Goal: Book appointment/travel/reservation

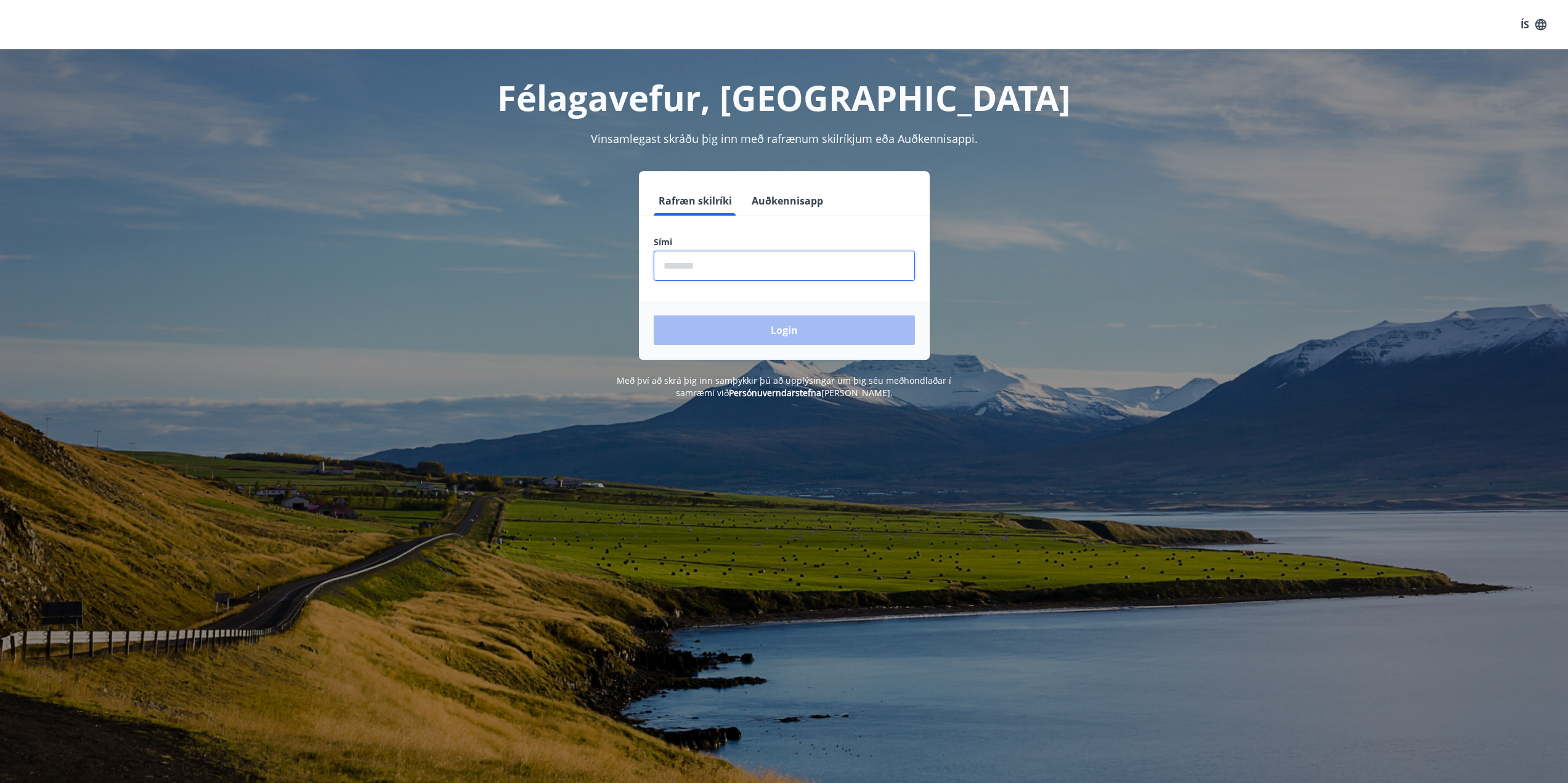
click at [818, 274] on input "phone" at bounding box center [784, 266] width 261 height 30
type input "********"
click at [790, 323] on button "Login" at bounding box center [784, 330] width 261 height 29
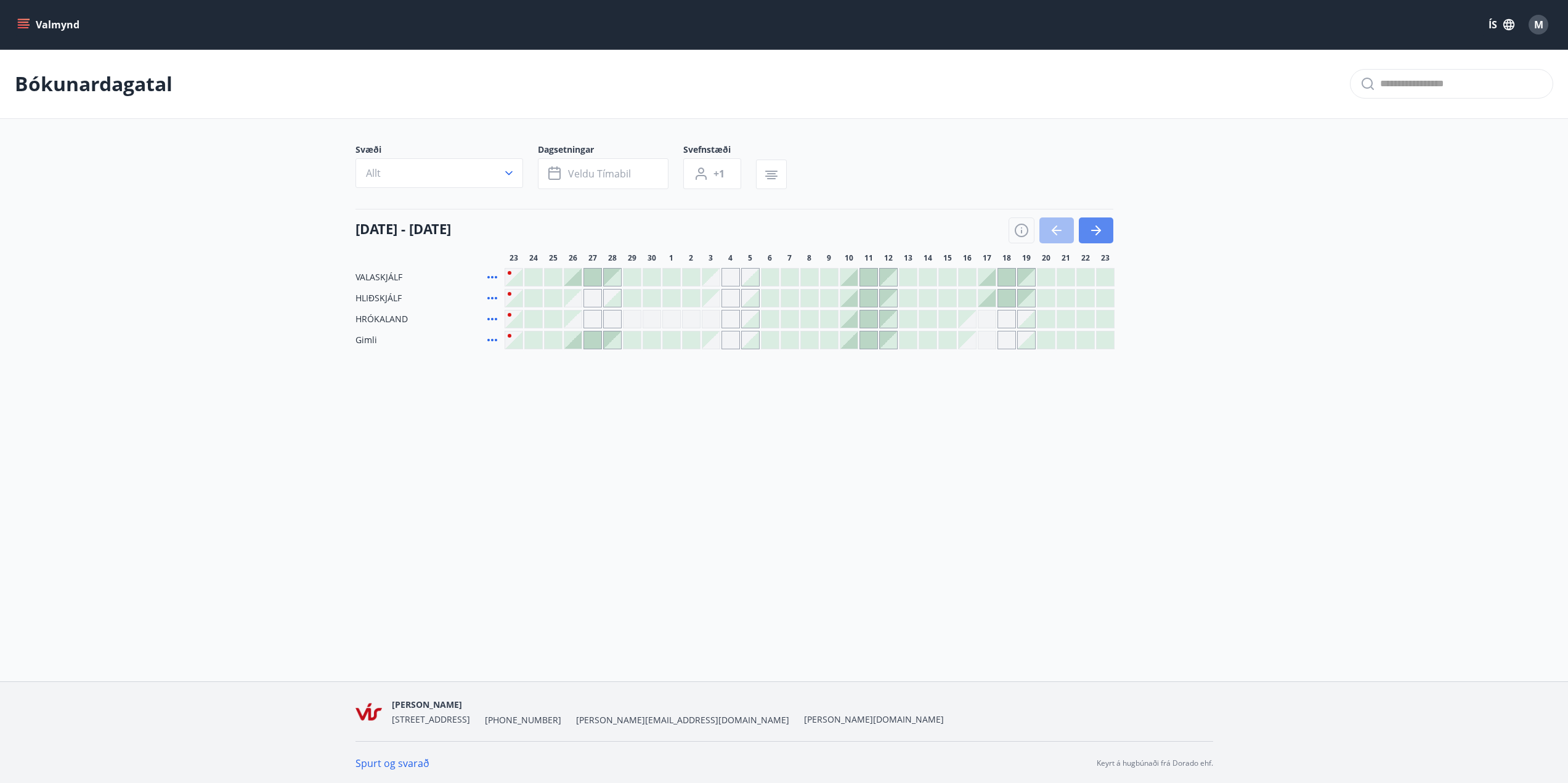
click at [1096, 227] on icon "button" at bounding box center [1096, 231] width 15 height 15
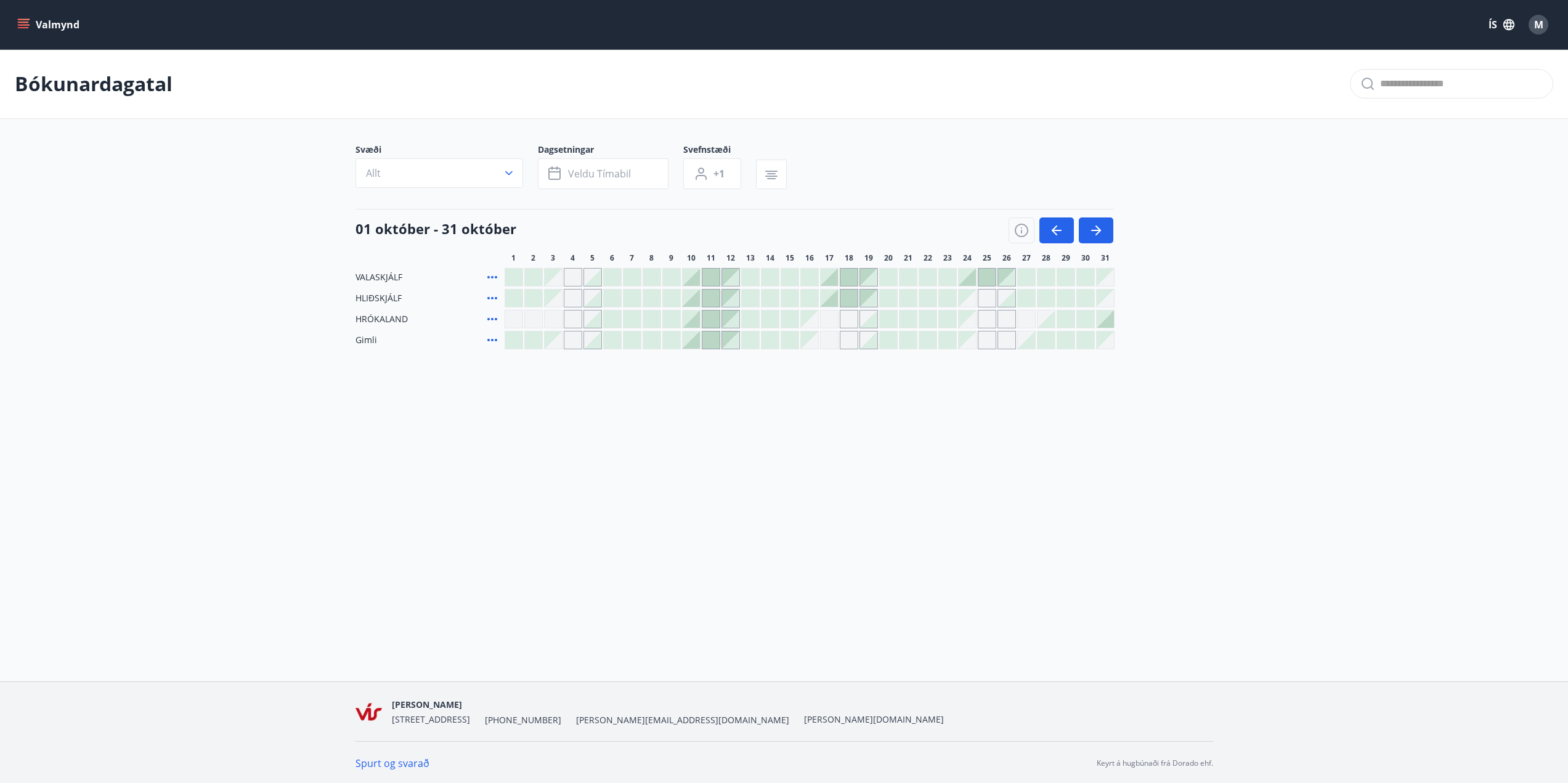
click at [21, 21] on icon "menu" at bounding box center [23, 24] width 12 height 12
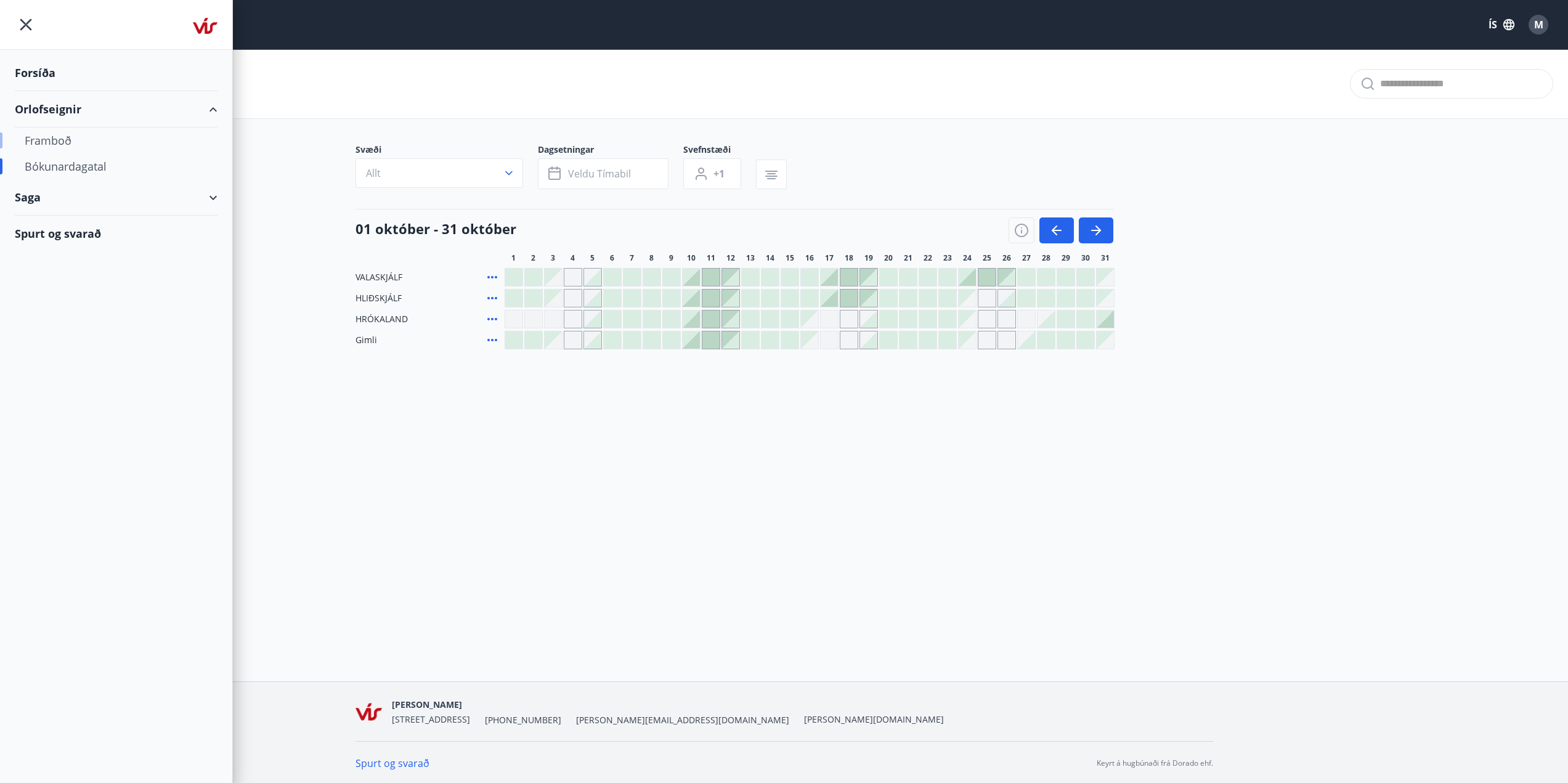
click at [62, 139] on div "Framboð" at bounding box center [116, 140] width 183 height 26
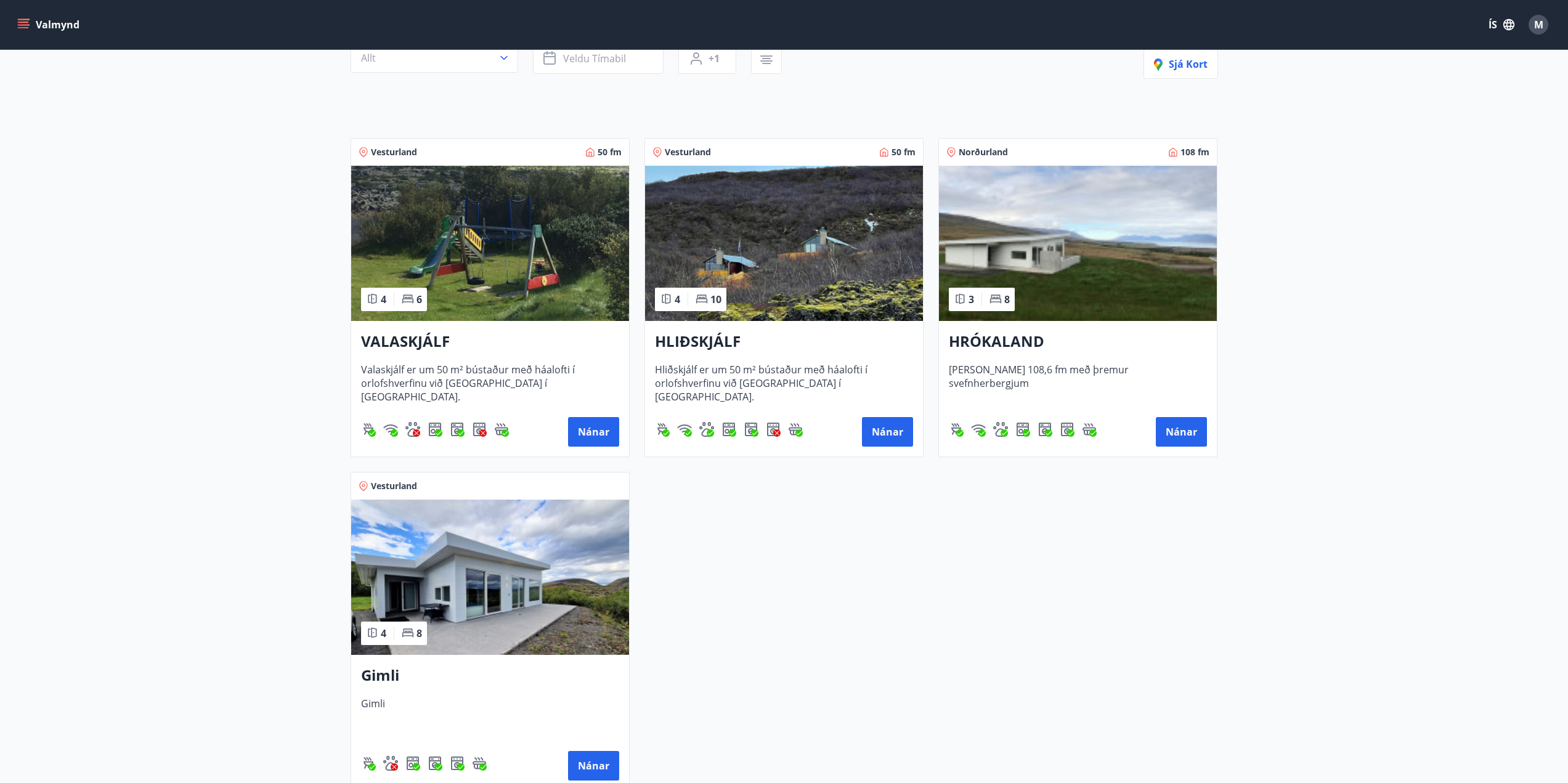
scroll to position [185, 0]
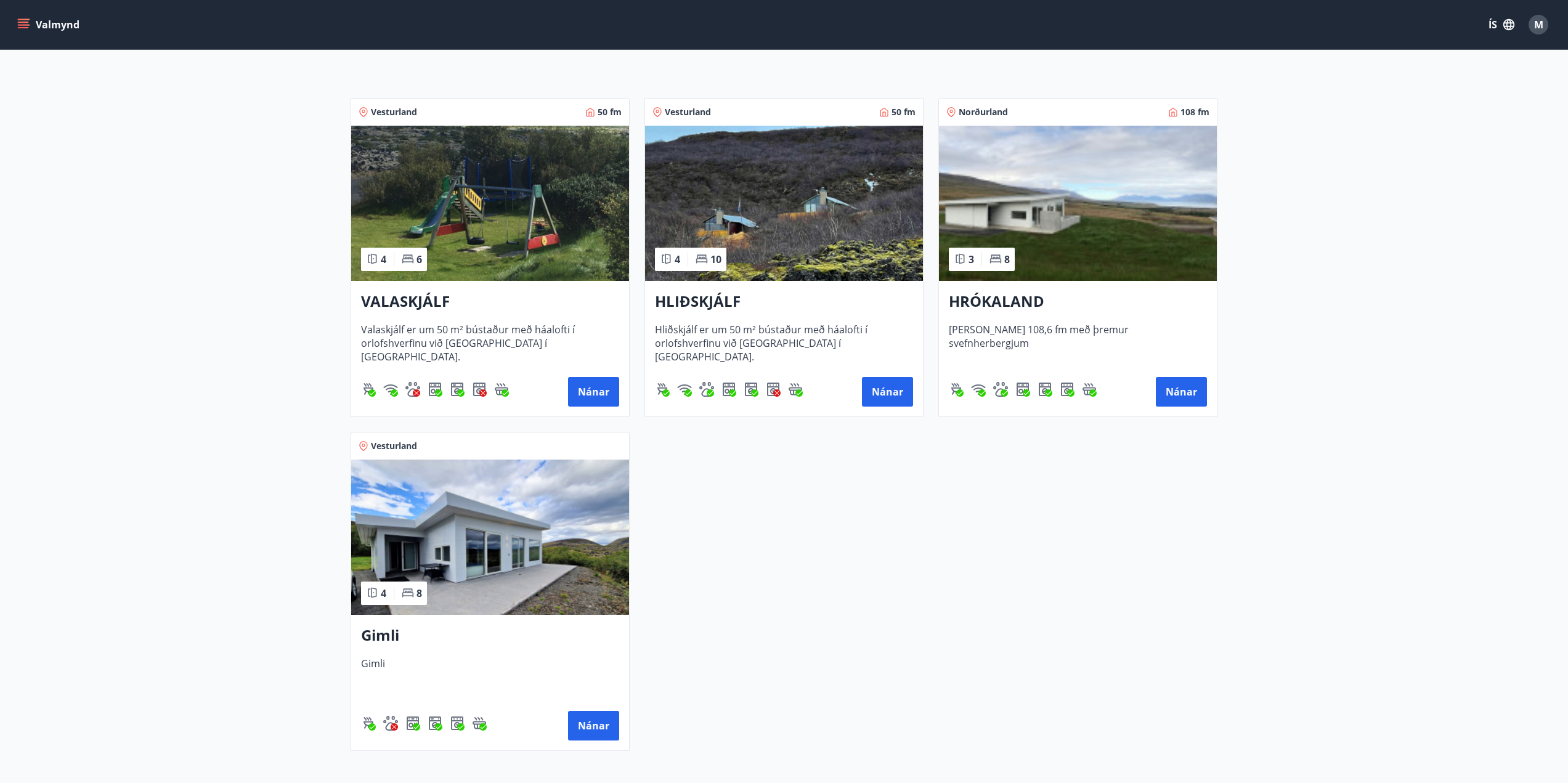
drag, startPoint x: 430, startPoint y: 304, endPoint x: 406, endPoint y: 278, distance: 35.4
click at [406, 278] on img at bounding box center [490, 203] width 278 height 155
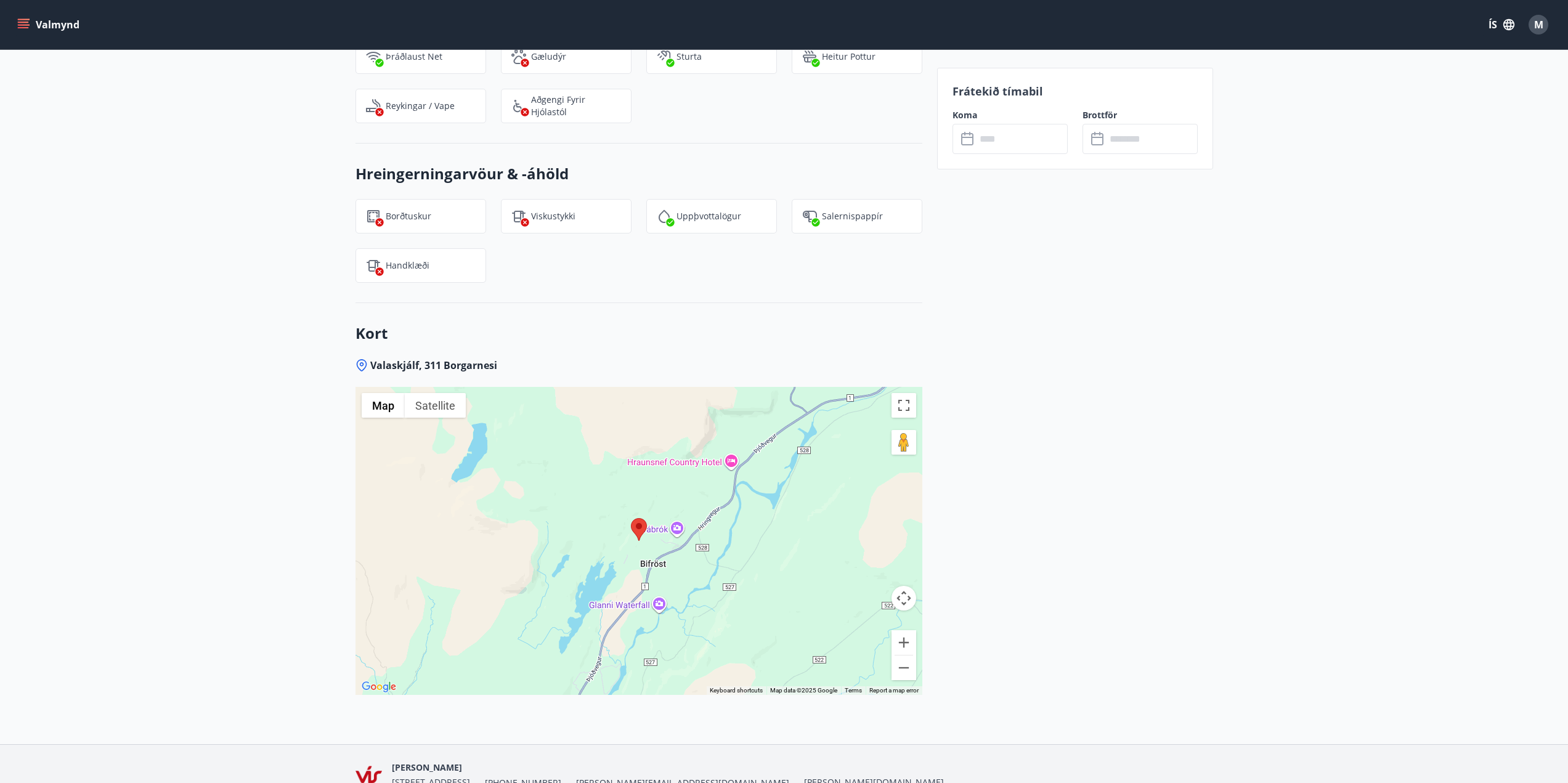
scroll to position [1945, 0]
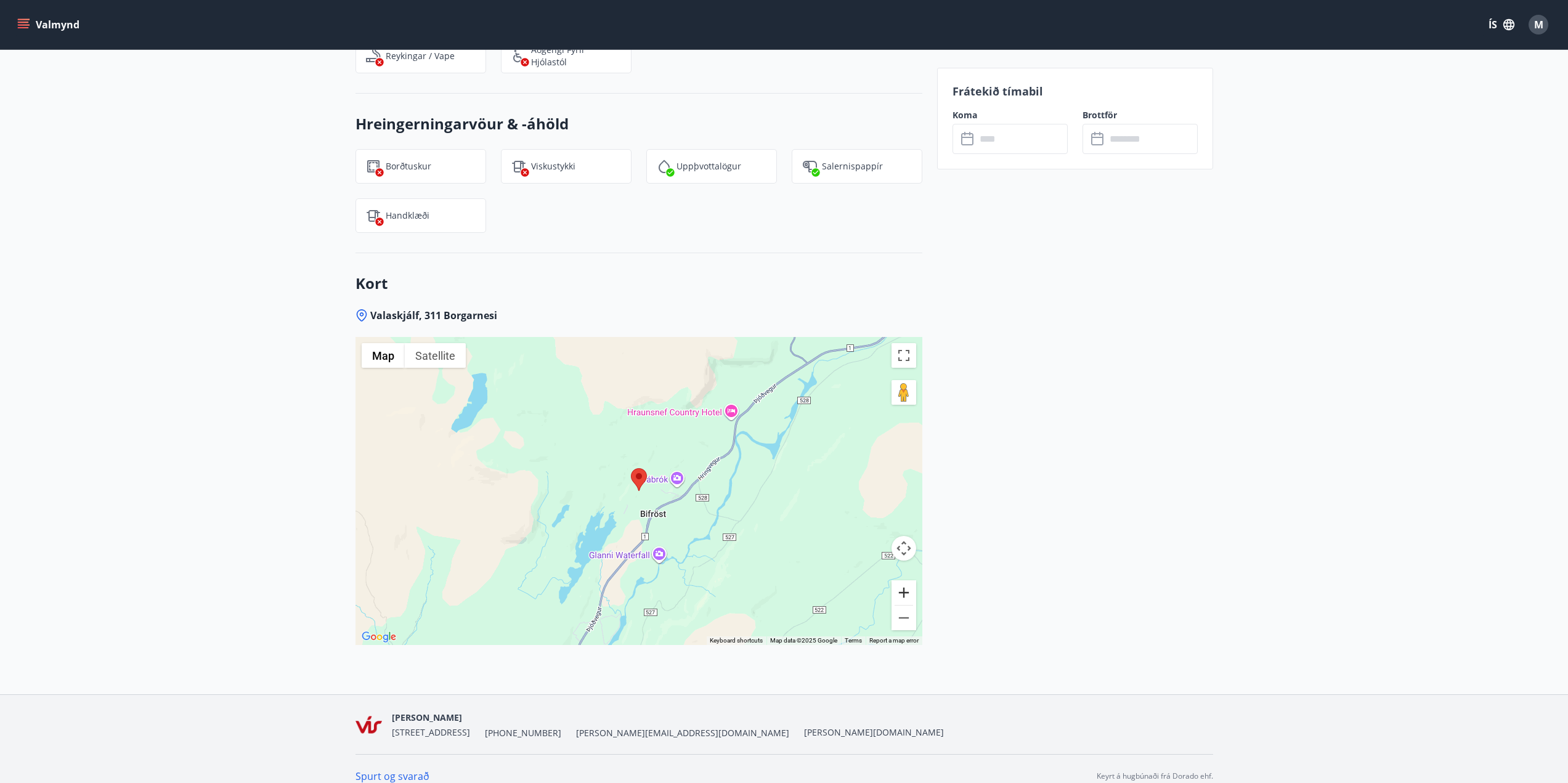
click at [906, 582] on button "Zoom in" at bounding box center [904, 593] width 25 height 25
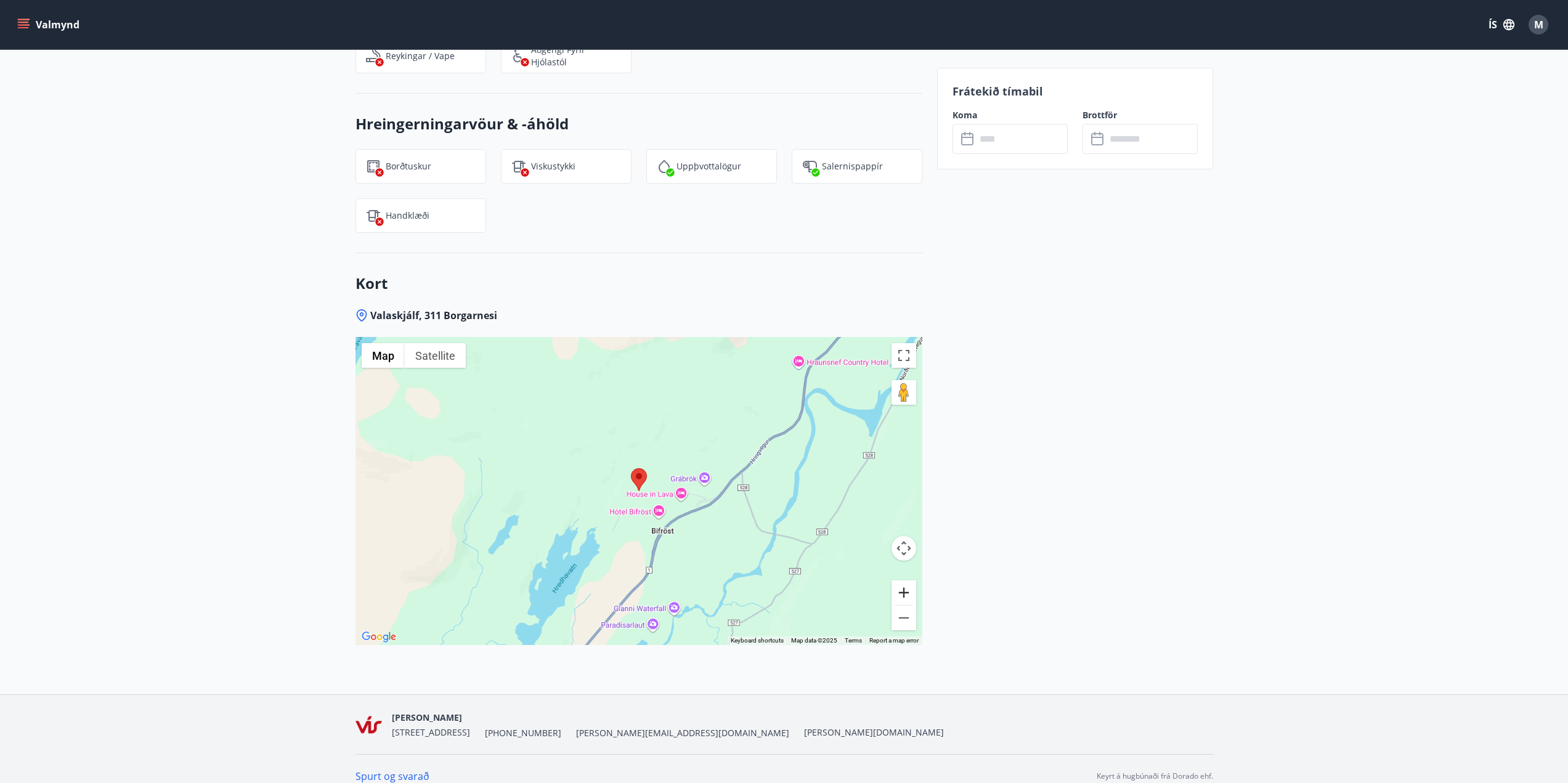
click at [905, 580] on button "Zoom in" at bounding box center [904, 593] width 25 height 25
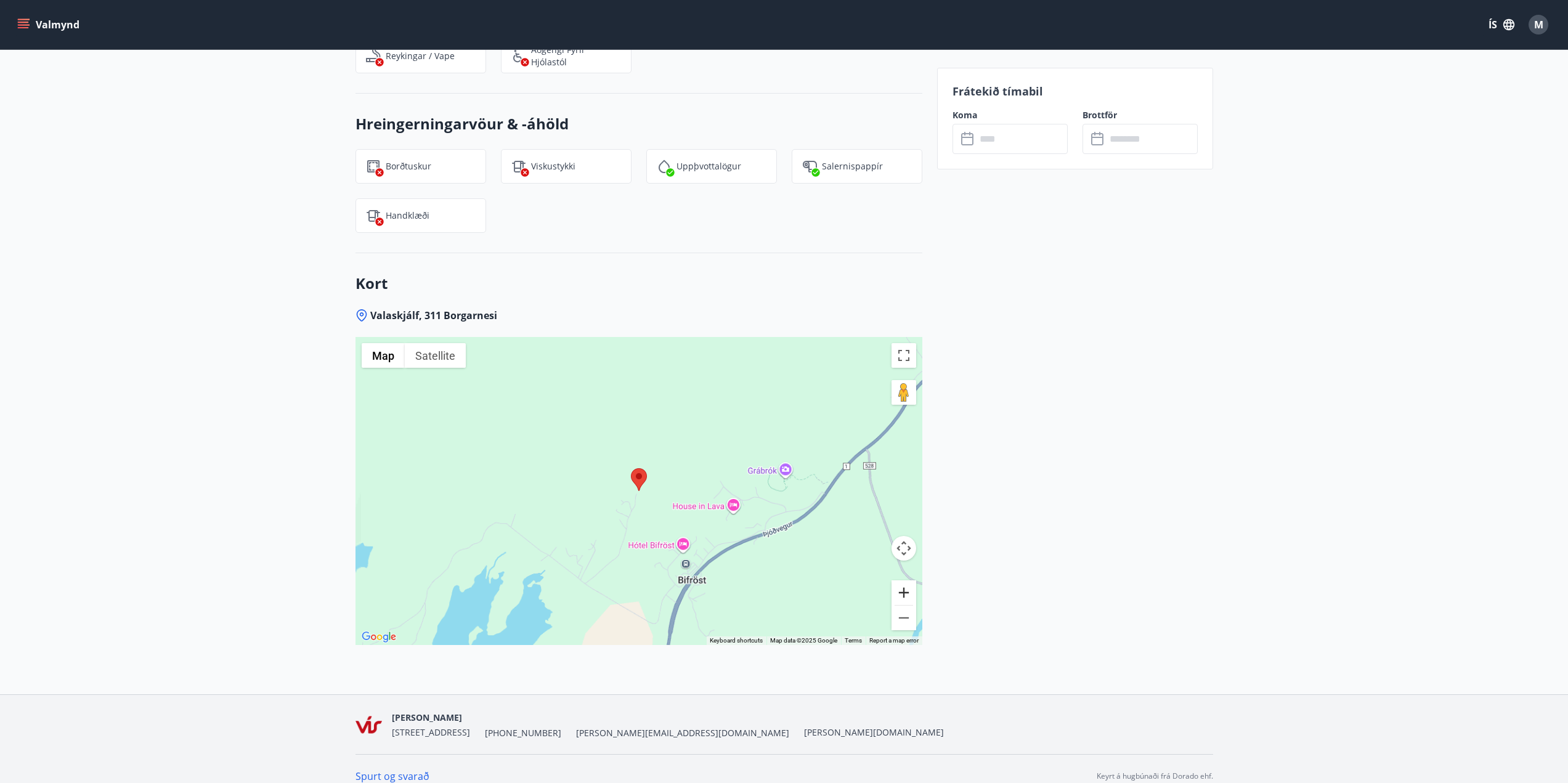
click at [905, 580] on button "Zoom in" at bounding box center [904, 593] width 25 height 25
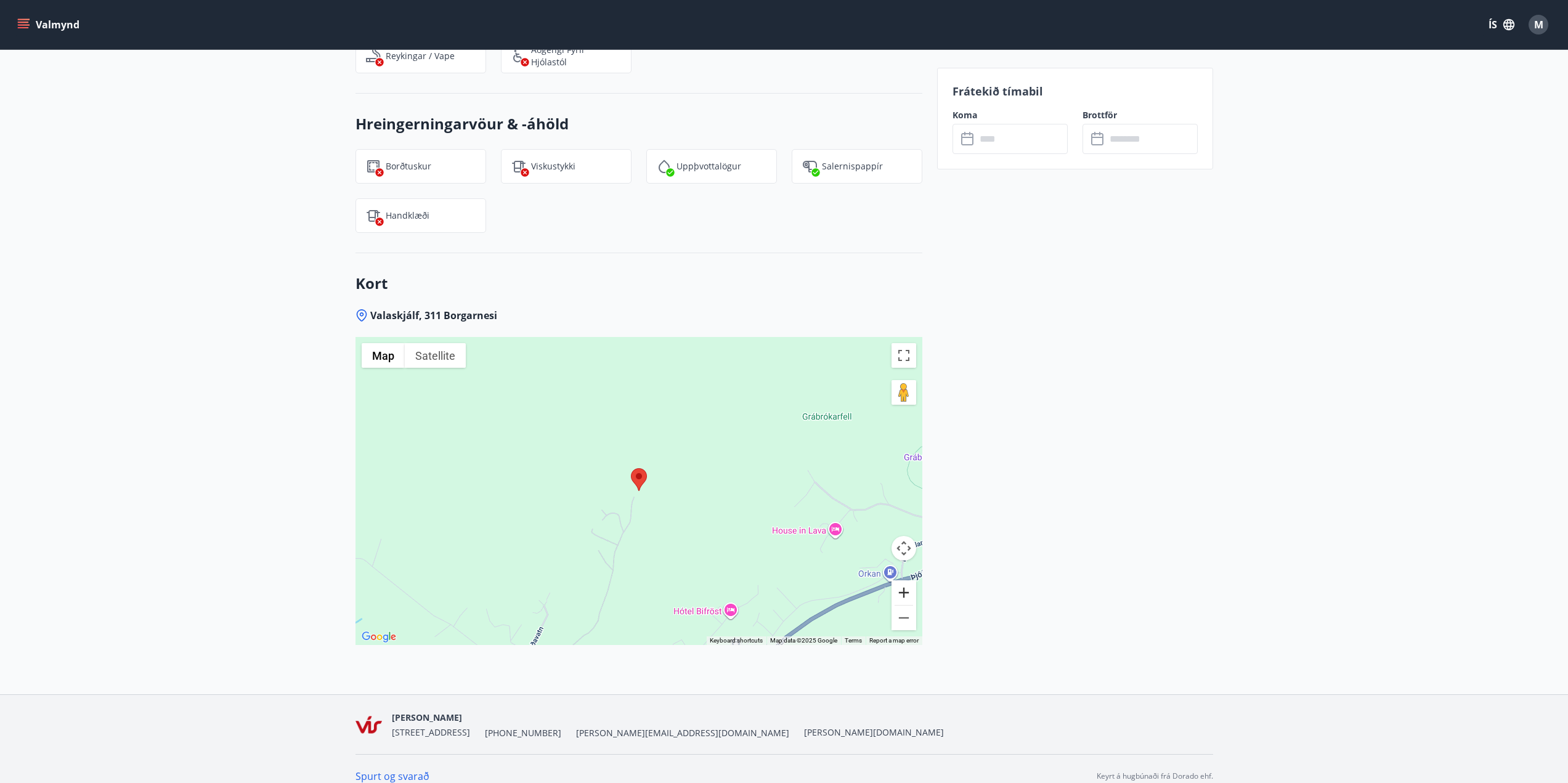
click at [905, 580] on button "Zoom in" at bounding box center [904, 593] width 25 height 25
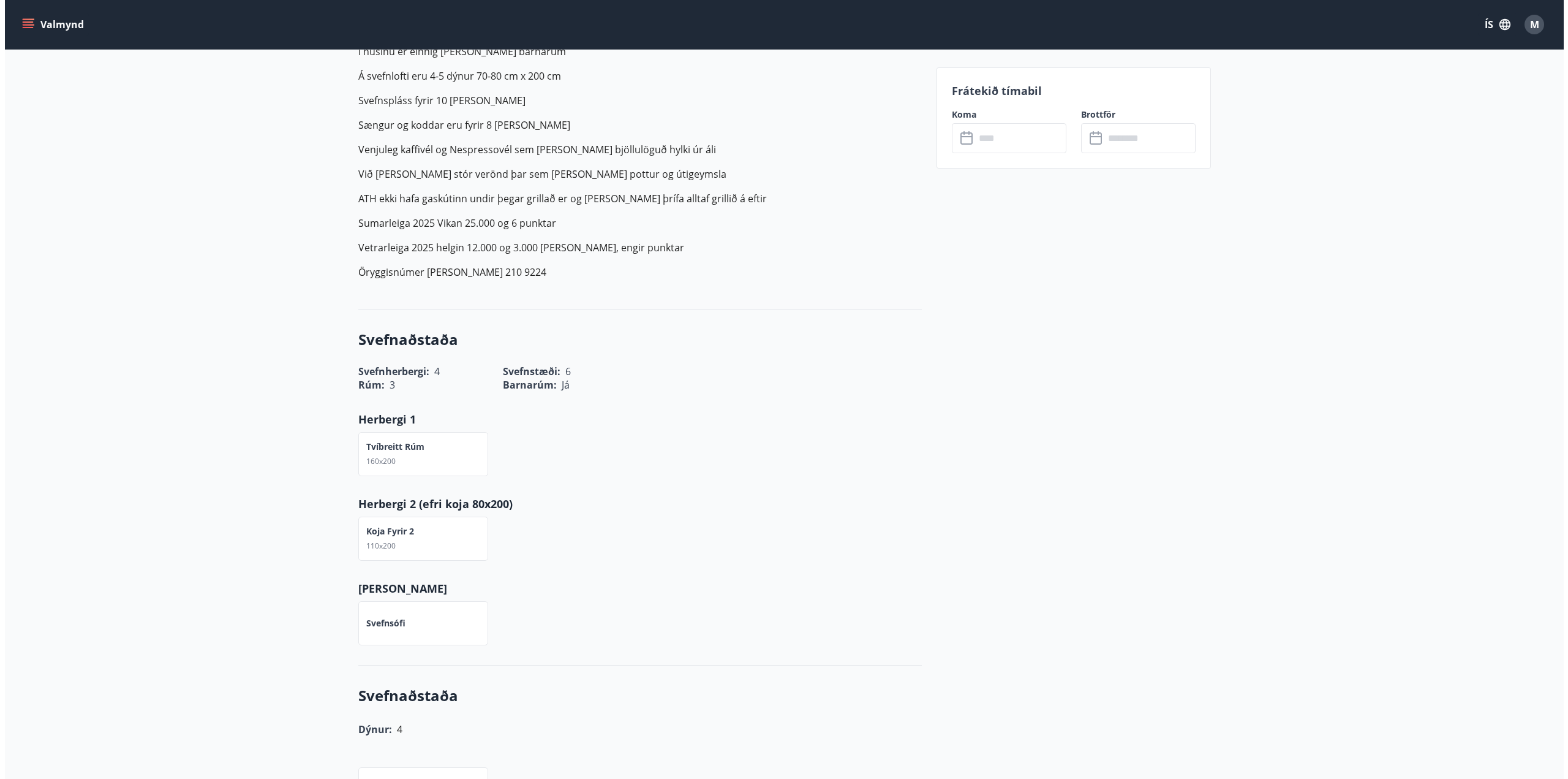
scroll to position [0, 0]
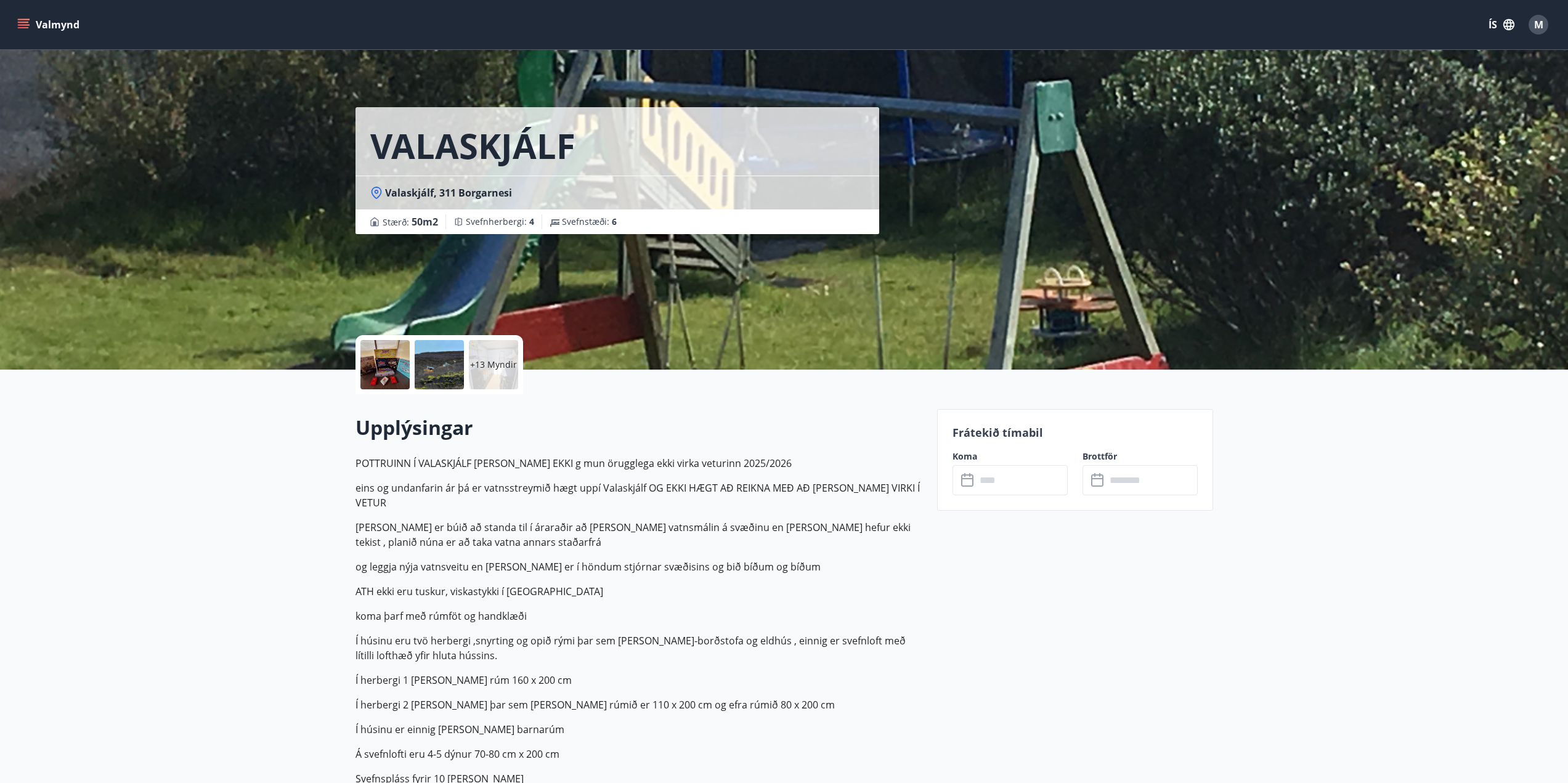
click at [480, 378] on div "+13 Myndir" at bounding box center [493, 364] width 49 height 49
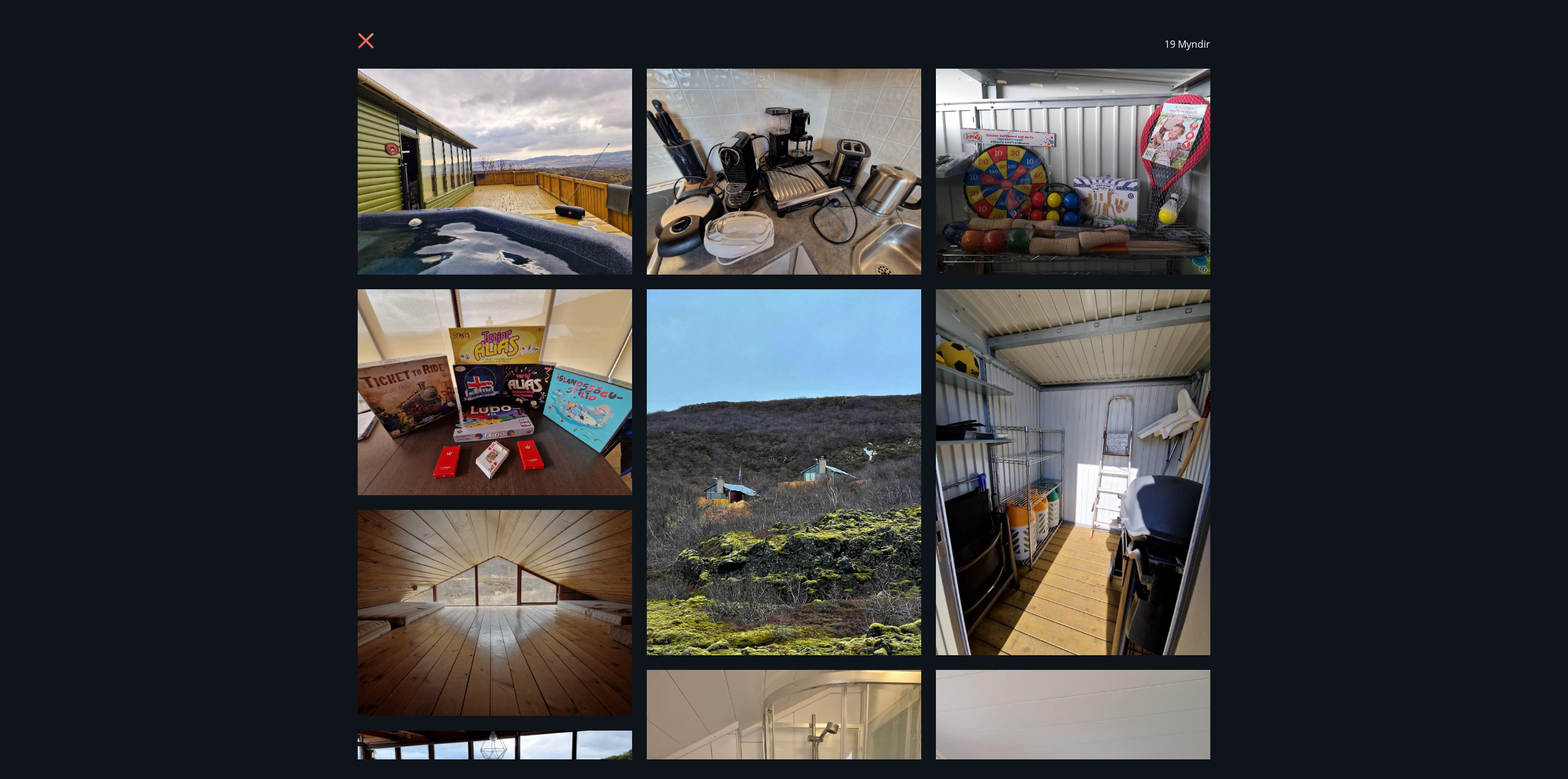
click at [363, 43] on icon at bounding box center [365, 40] width 15 height 15
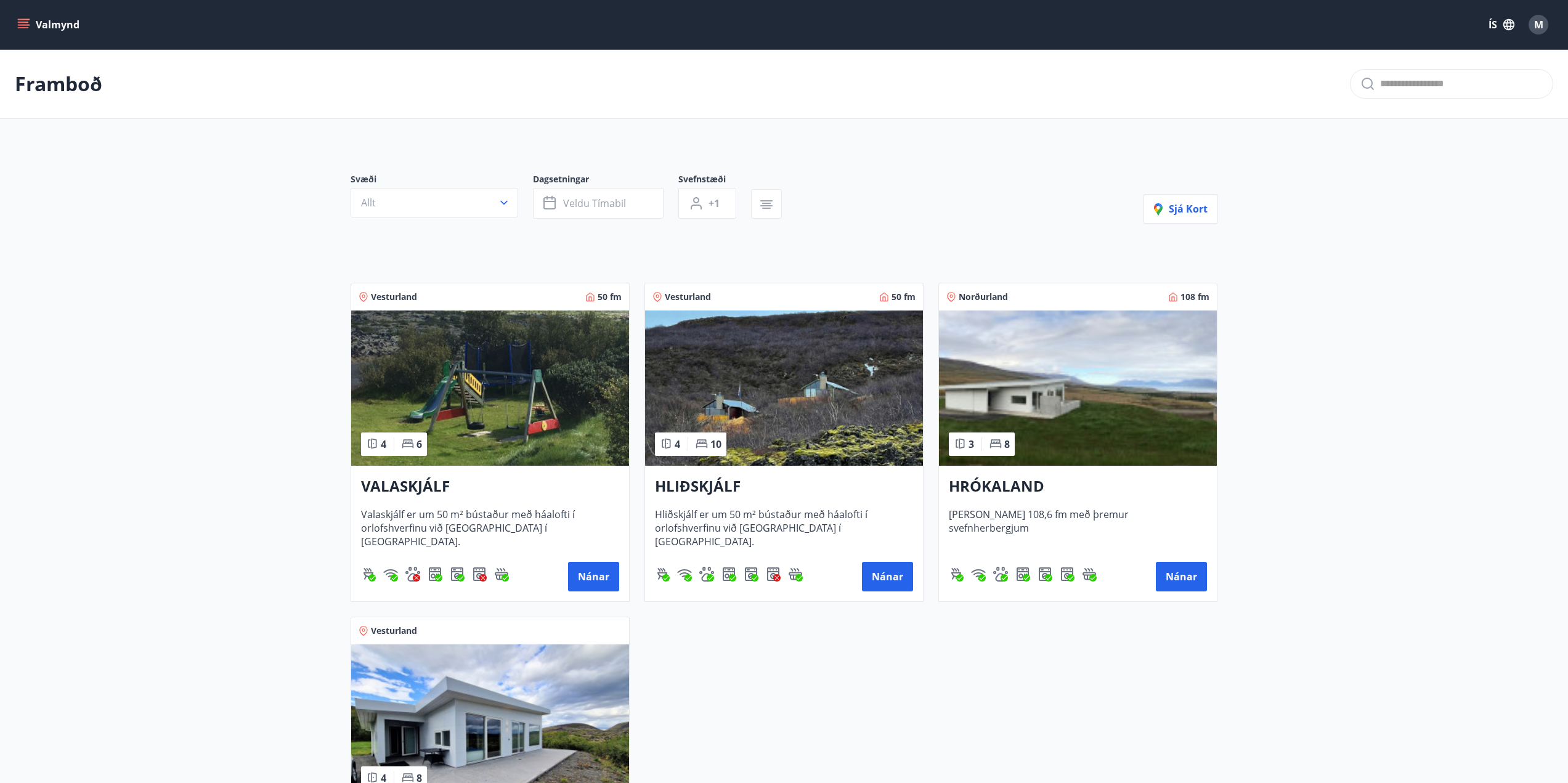
click at [703, 477] on h3 "HLIÐSKJÁLF" at bounding box center [784, 487] width 258 height 22
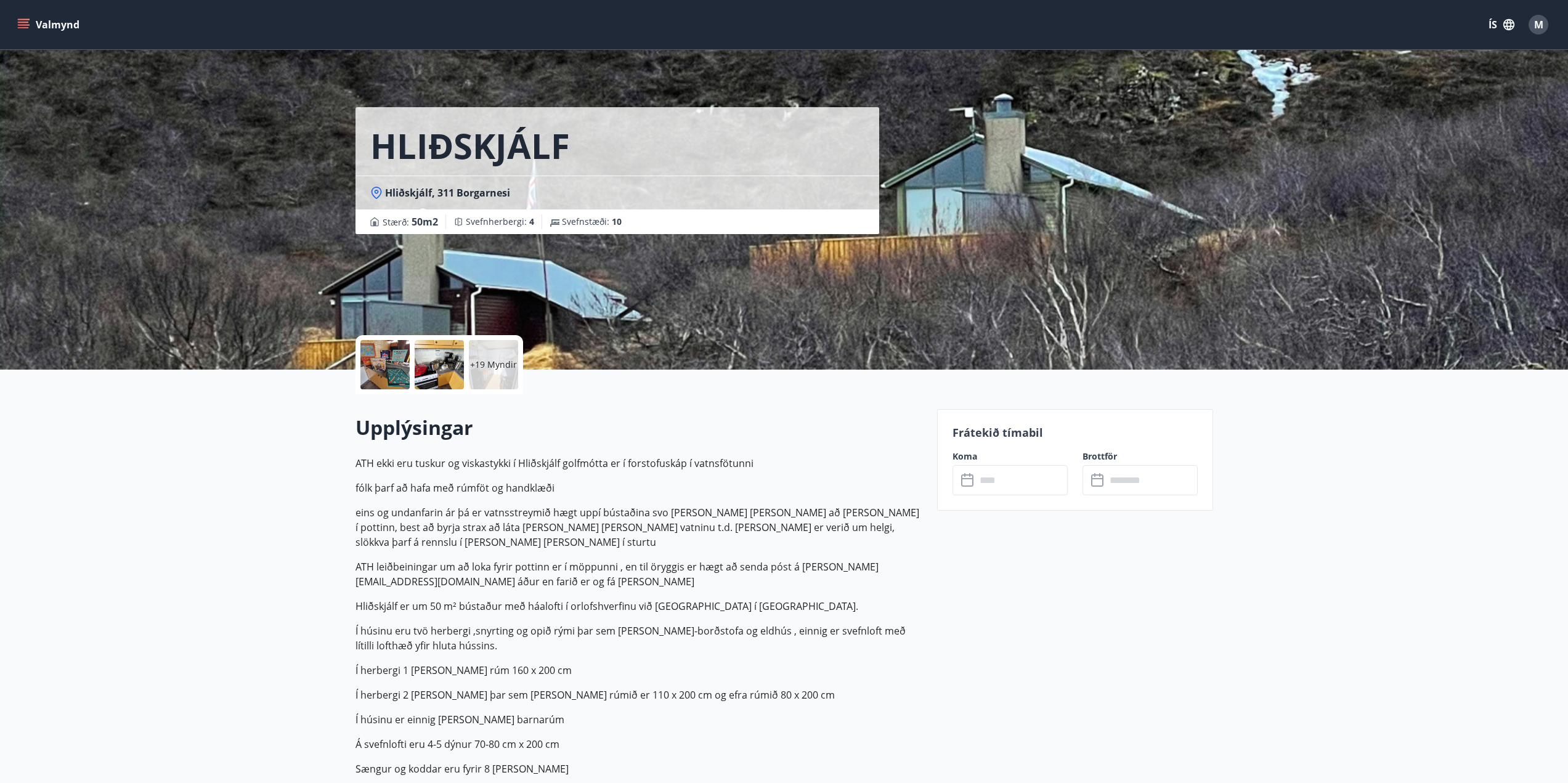
click at [496, 372] on div "+19 Myndir" at bounding box center [493, 364] width 49 height 49
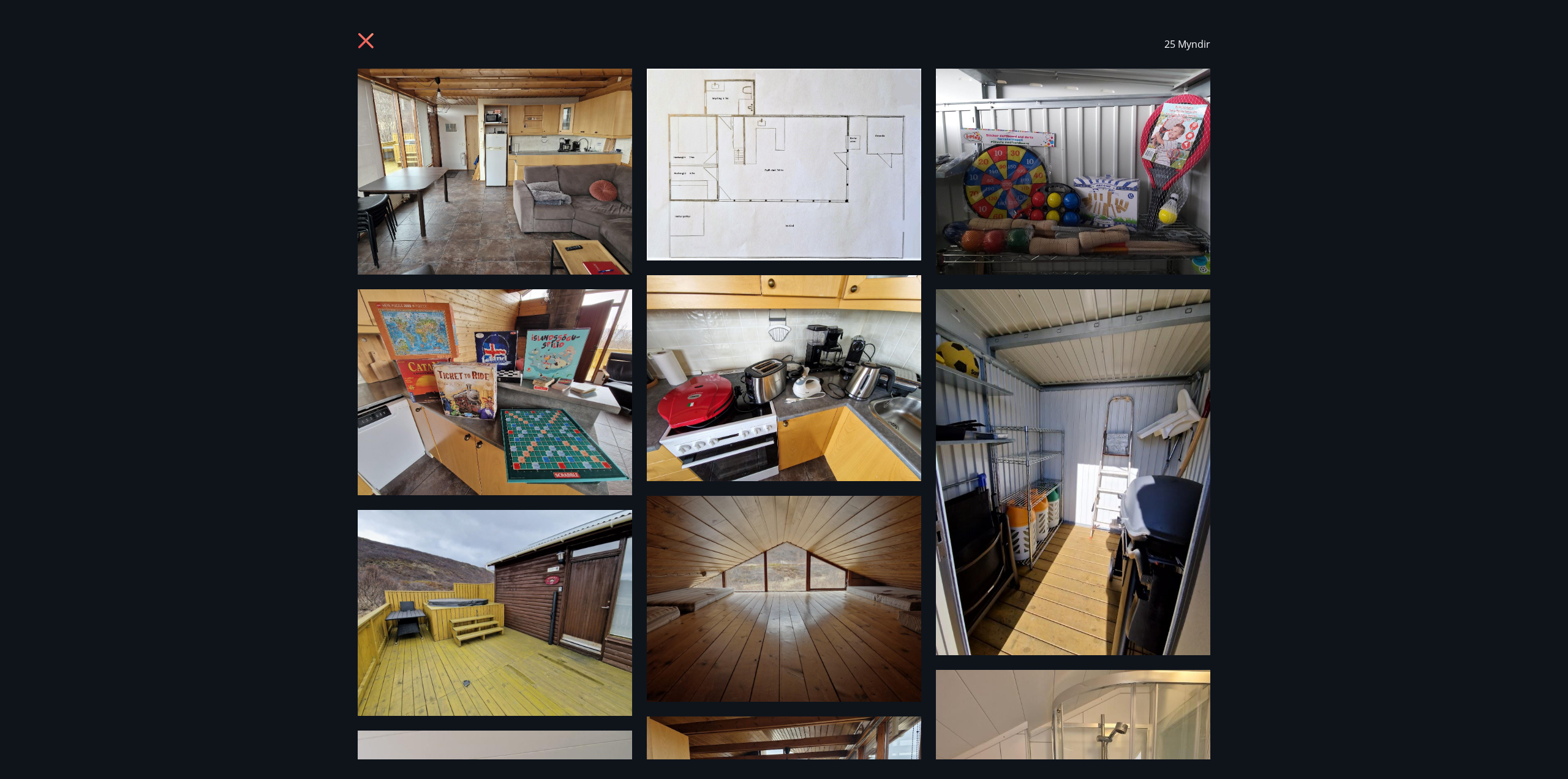
click at [374, 33] on icon at bounding box center [367, 42] width 20 height 20
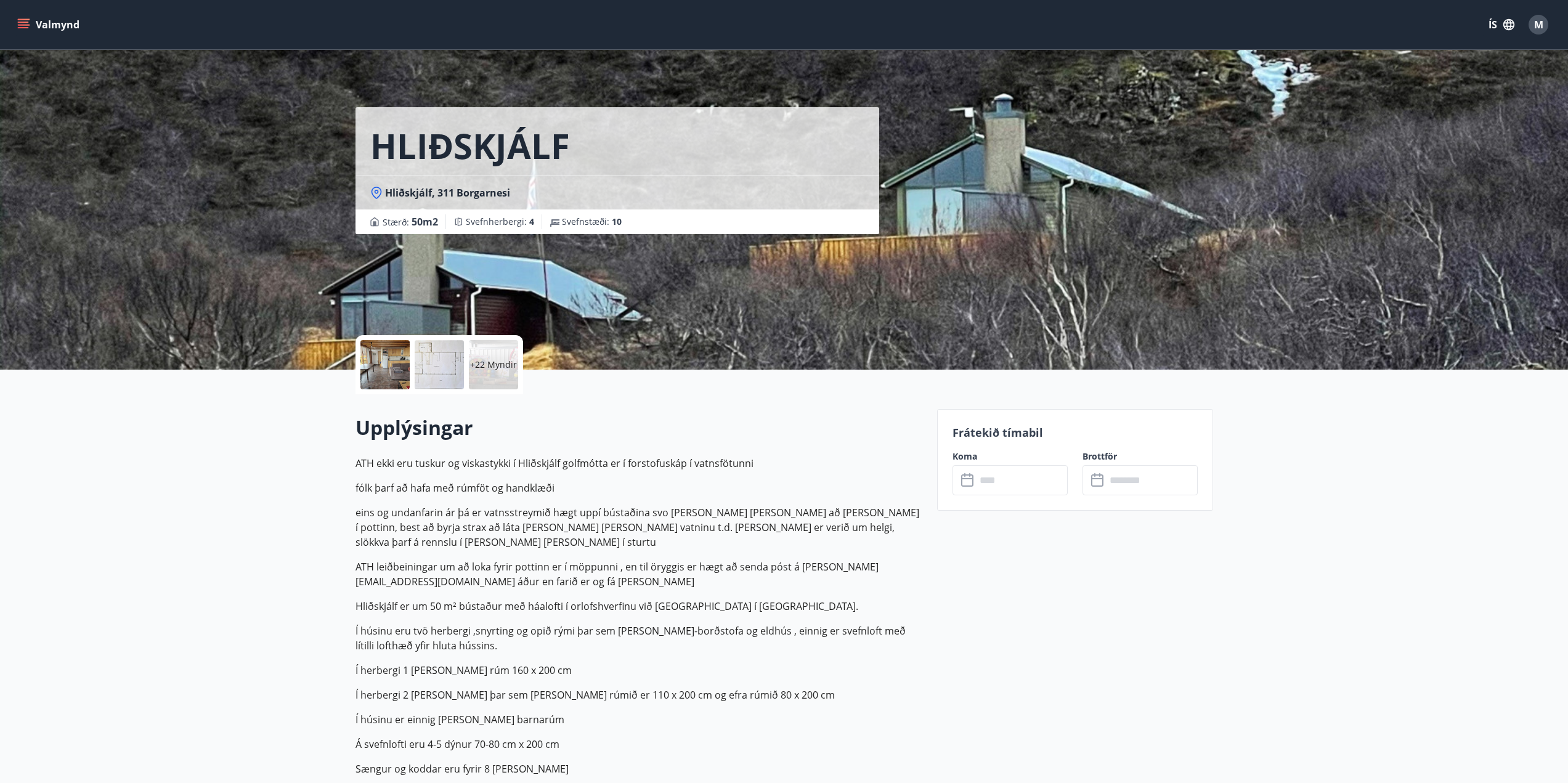
click at [35, 26] on button "Valmynd" at bounding box center [49, 25] width 70 height 22
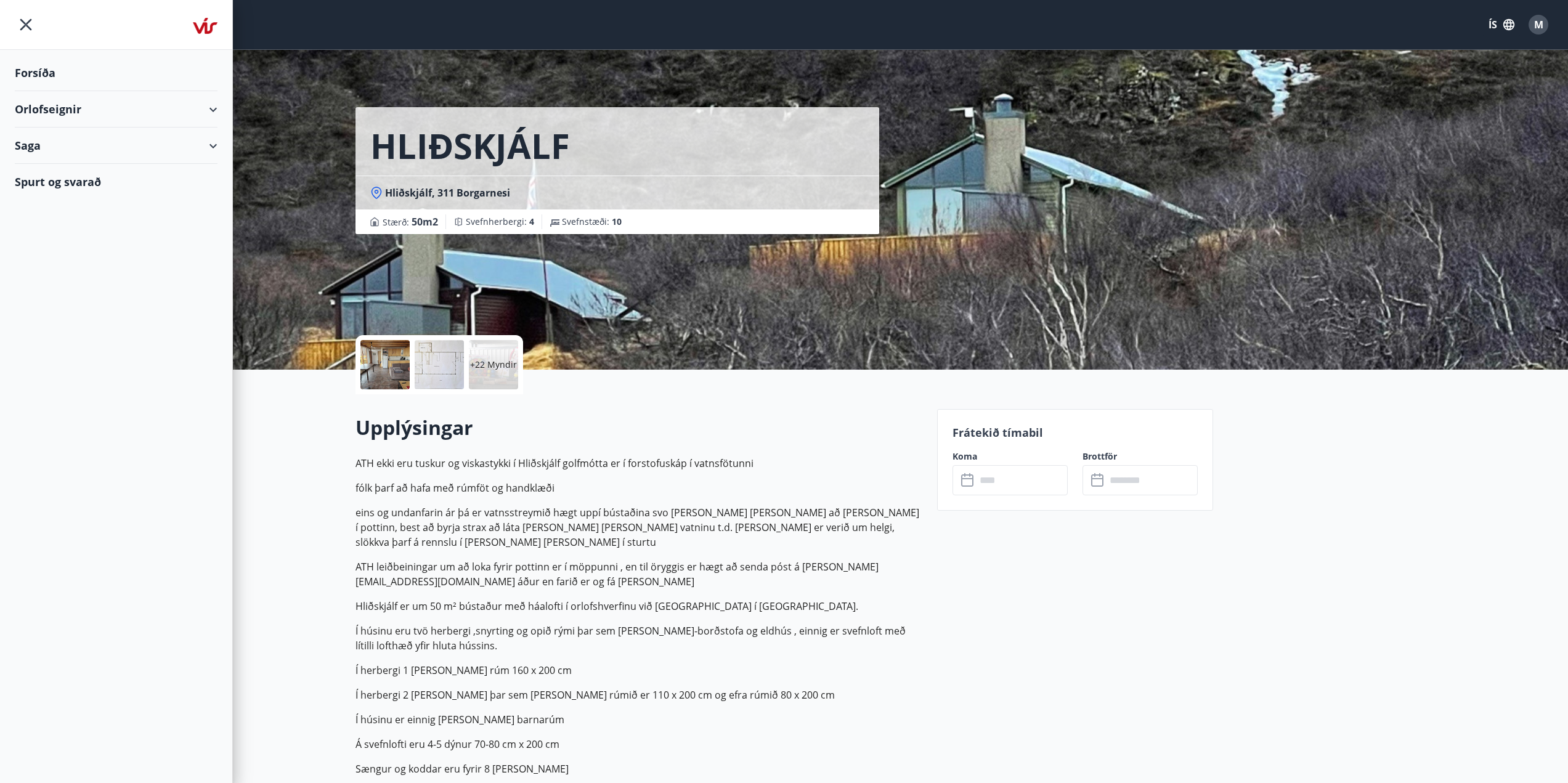
click at [75, 105] on div "Orlofseignir" at bounding box center [116, 110] width 203 height 37
click at [66, 166] on div "Bókunardagatal" at bounding box center [116, 166] width 183 height 26
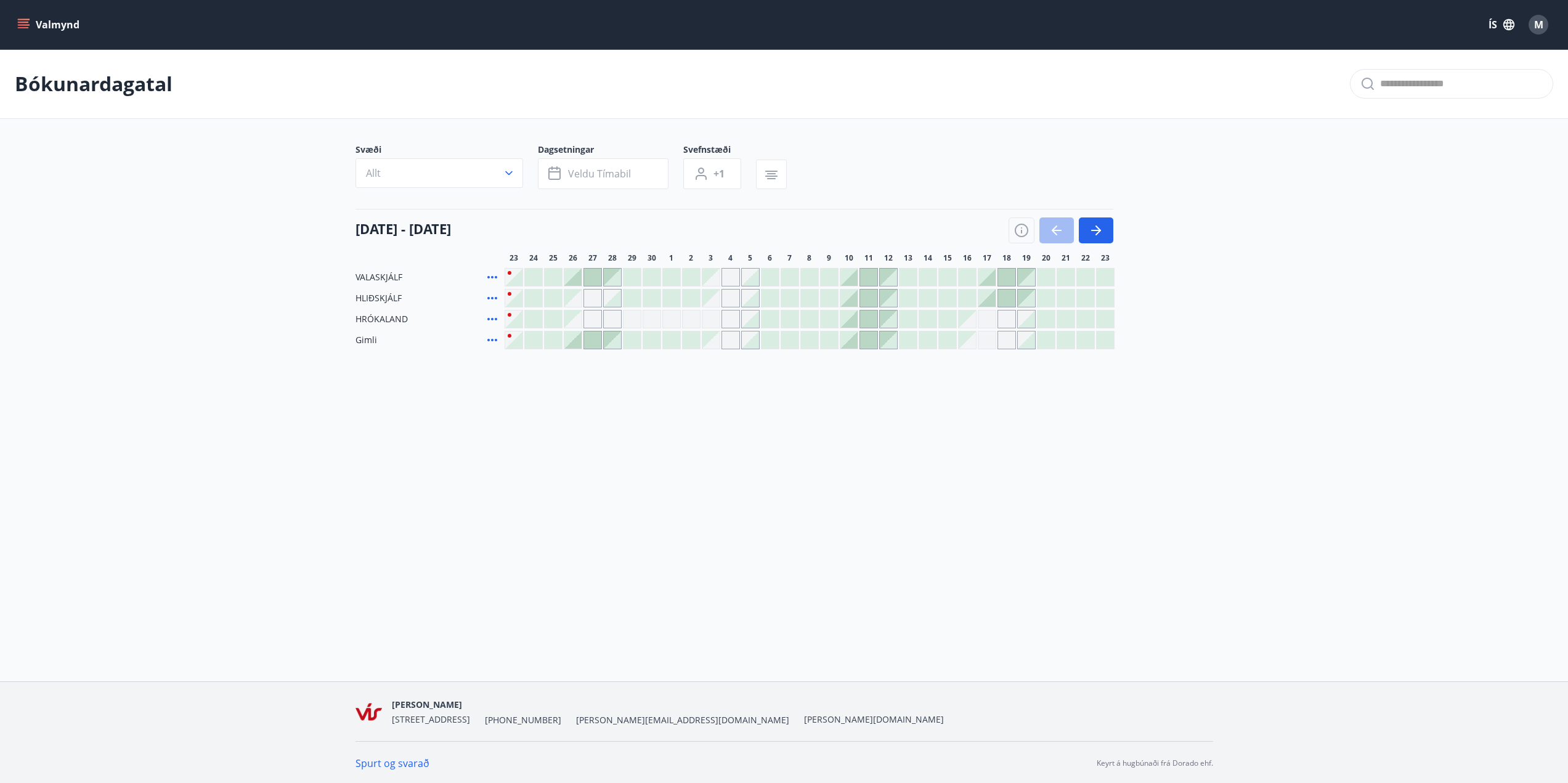
click at [785, 228] on div "23 september - 23 október" at bounding box center [734, 225] width 758 height 34
click at [1097, 238] on button "button" at bounding box center [1096, 230] width 34 height 26
